Goal: Task Accomplishment & Management: Manage account settings

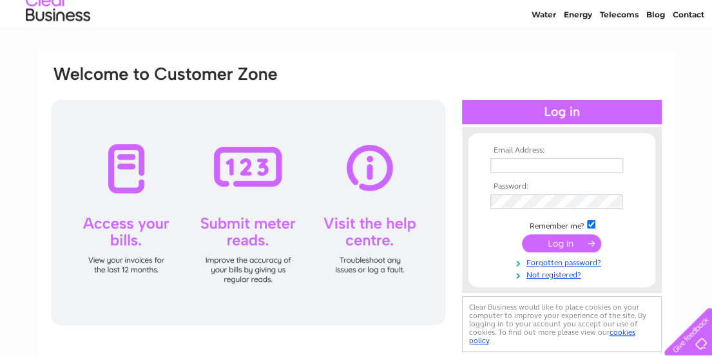
scroll to position [129, 0]
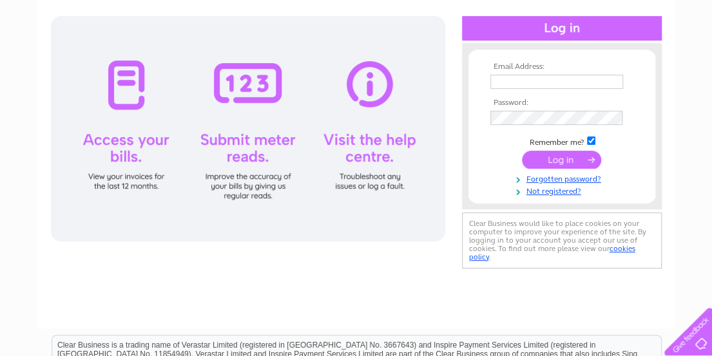
type input "valeriepitts0807@gmail.com"
click at [581, 158] on input "submit" at bounding box center [561, 160] width 79 height 18
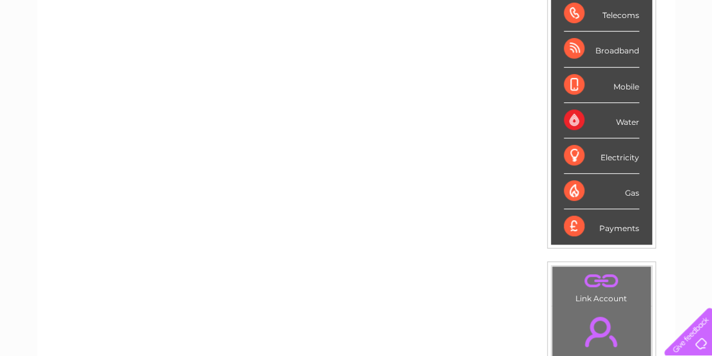
scroll to position [213, 0]
click at [572, 12] on div "Telecoms" at bounding box center [601, 14] width 75 height 35
click at [570, 13] on div "Telecoms" at bounding box center [601, 14] width 75 height 35
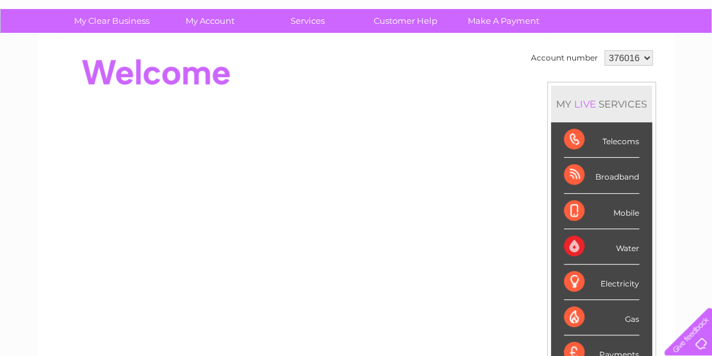
scroll to position [84, 0]
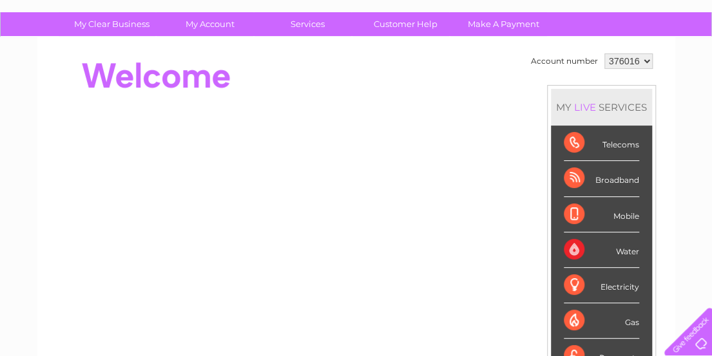
click at [625, 60] on select "376016" at bounding box center [628, 60] width 48 height 15
click at [604, 53] on select "376016" at bounding box center [628, 60] width 48 height 15
click at [573, 144] on div "Telecoms" at bounding box center [601, 143] width 75 height 35
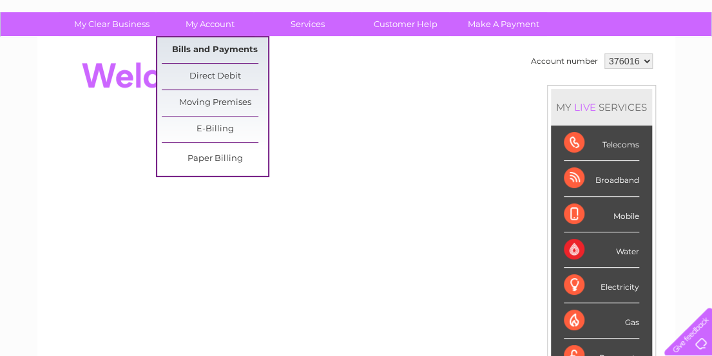
click at [208, 51] on link "Bills and Payments" at bounding box center [215, 50] width 106 height 26
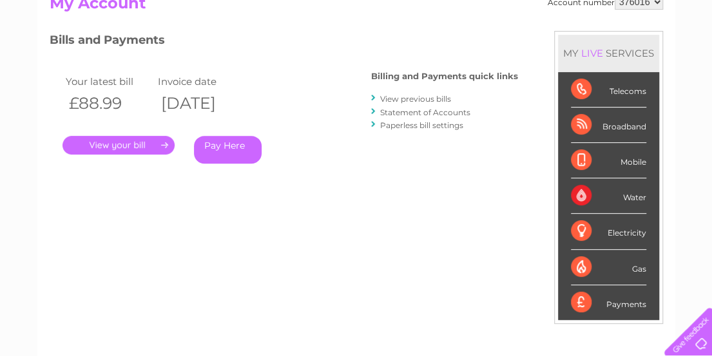
scroll to position [193, 0]
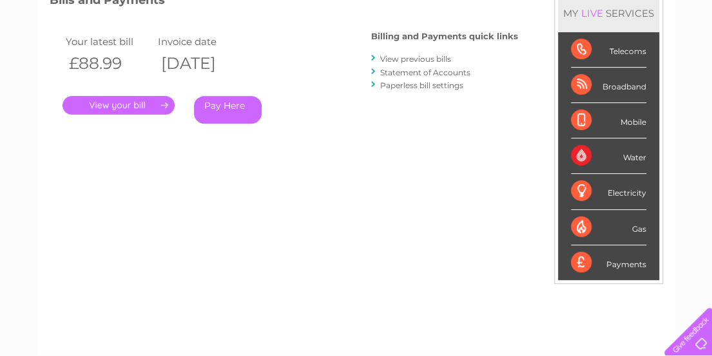
click at [120, 102] on link "." at bounding box center [118, 105] width 112 height 19
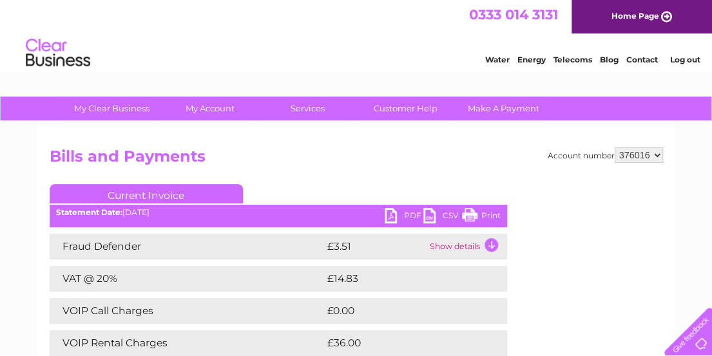
click at [392, 215] on link "PDF" at bounding box center [404, 217] width 39 height 19
